Goal: Transaction & Acquisition: Purchase product/service

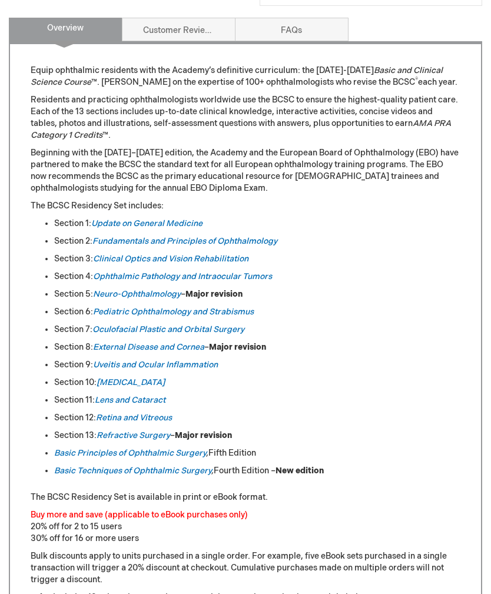
scroll to position [482, 0]
click at [154, 397] on em "Lens and Cataract" at bounding box center [130, 400] width 71 height 10
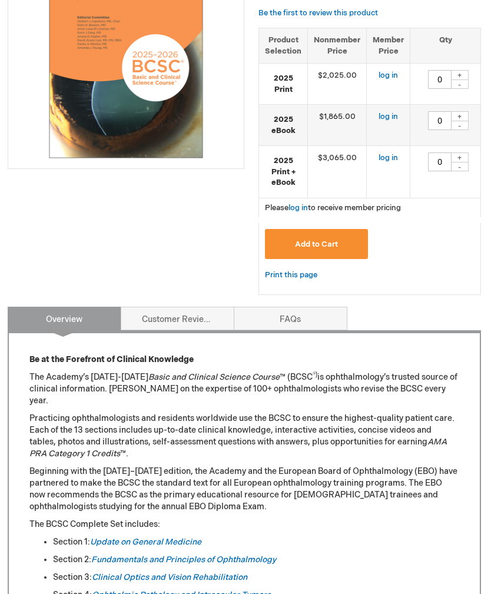
scroll to position [243, 1]
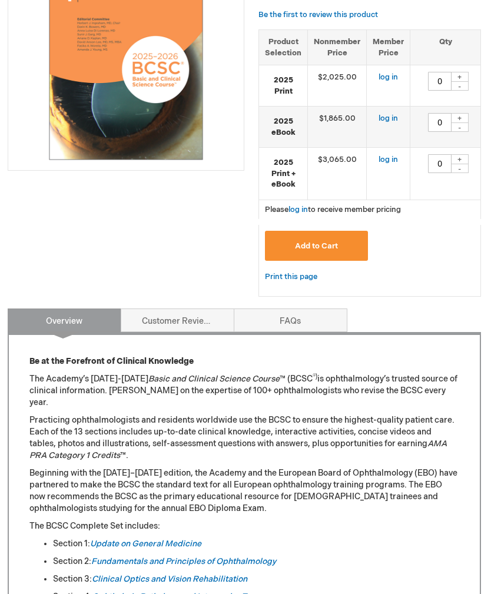
click at [316, 300] on div "Basic and Clinical Science Course Complete Set Product Number 02850953U Media T…" at bounding box center [370, 120] width 223 height 378
click at [299, 316] on link "FAQs" at bounding box center [291, 321] width 114 height 24
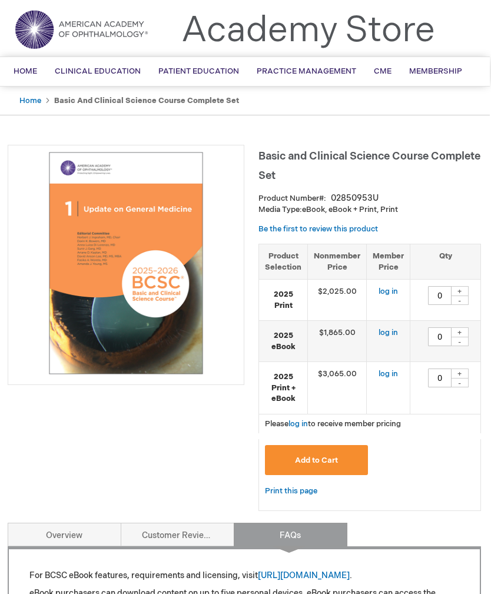
scroll to position [0, 1]
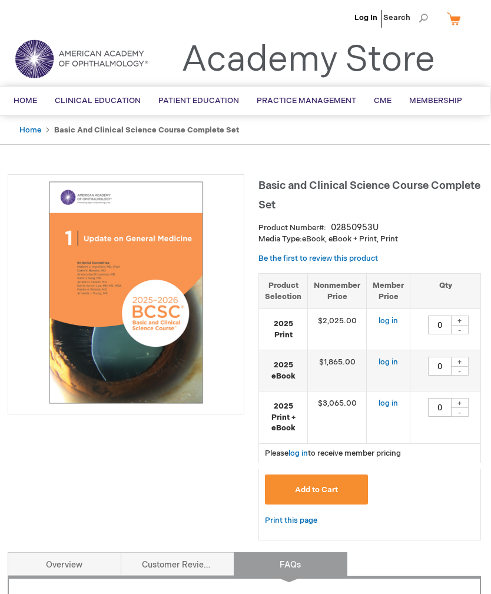
click at [443, 101] on span "Membership" at bounding box center [435, 100] width 53 height 9
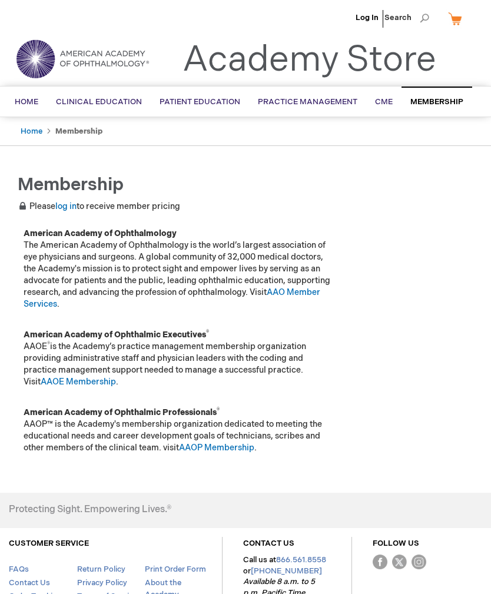
click at [0, 0] on span "BCSC® (Basic and Clinical Science Course)" at bounding box center [0, 0] width 0 height 0
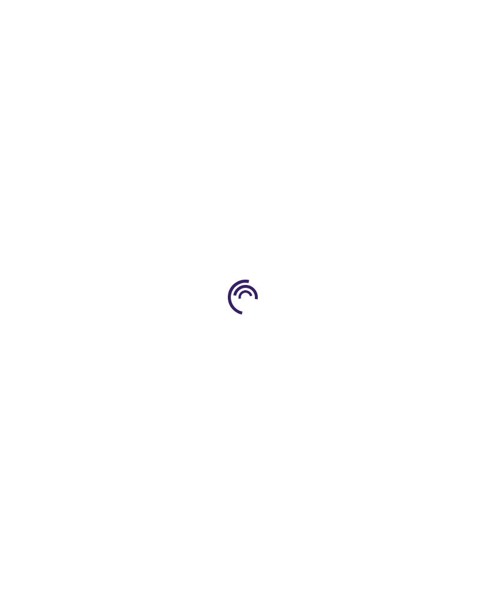
type input "0"
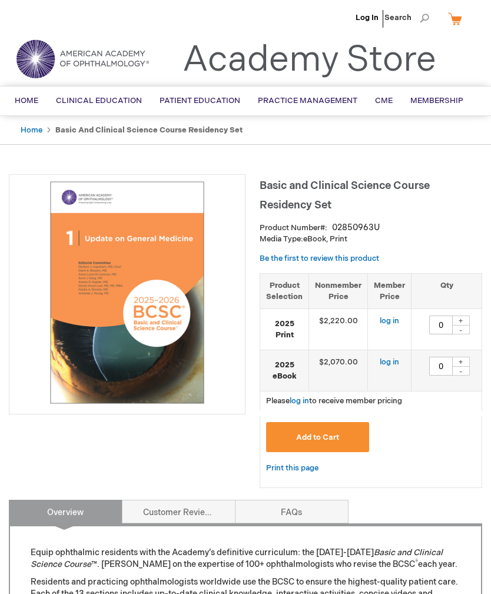
click at [375, 9] on li "Log In" at bounding box center [367, 17] width 29 height 35
click at [367, 19] on link "Log In" at bounding box center [367, 17] width 23 height 9
